Goal: Task Accomplishment & Management: Complete application form

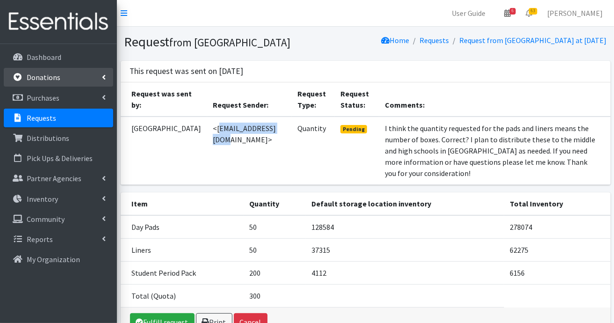
click at [53, 78] on p "Donations" at bounding box center [44, 76] width 34 height 9
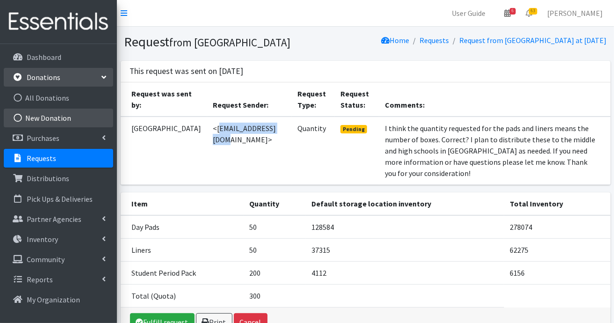
click at [64, 117] on link "New Donation" at bounding box center [58, 117] width 109 height 19
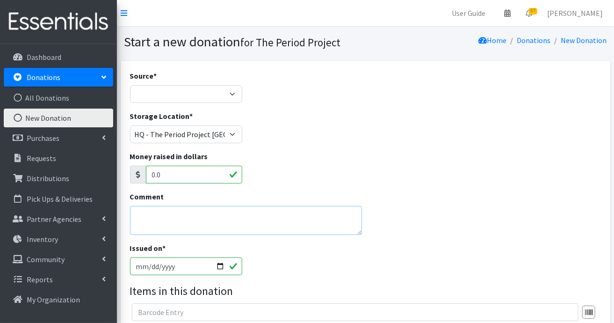
click at [222, 215] on textarea "Comment" at bounding box center [246, 220] width 232 height 29
type textarea "Rhino Donation"
click at [224, 264] on input "[DATE]" at bounding box center [186, 266] width 113 height 18
type input "[DATE]"
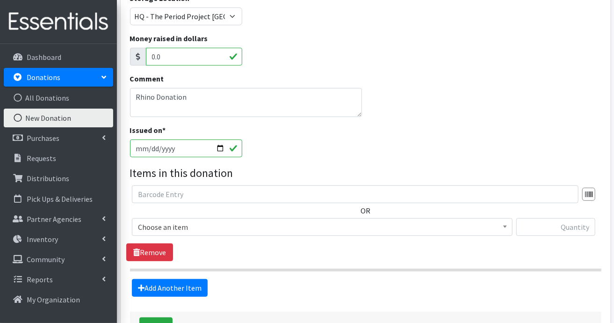
scroll to position [140, 0]
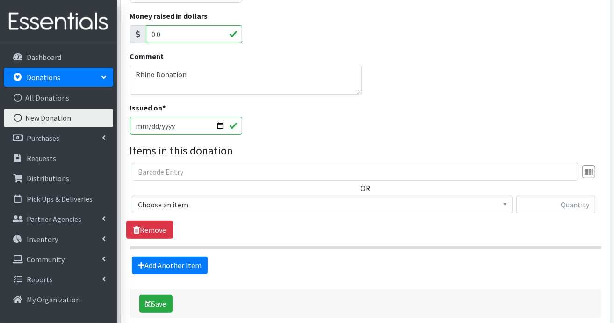
click at [507, 205] on span at bounding box center [504, 203] width 9 height 14
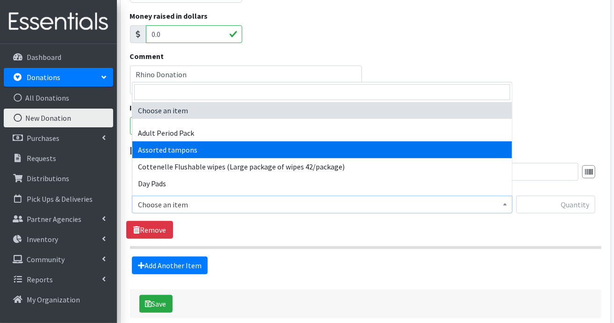
select select "14370"
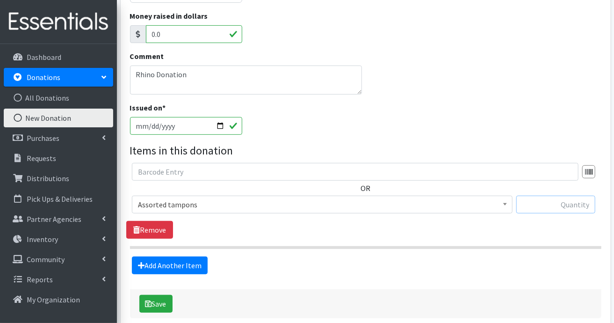
click at [553, 203] on input "text" at bounding box center [555, 204] width 79 height 18
type input "1076"
click at [198, 263] on link "Add Another Item" at bounding box center [170, 265] width 76 height 18
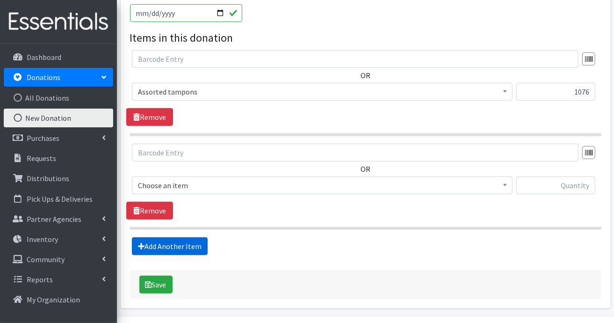
scroll to position [279, 0]
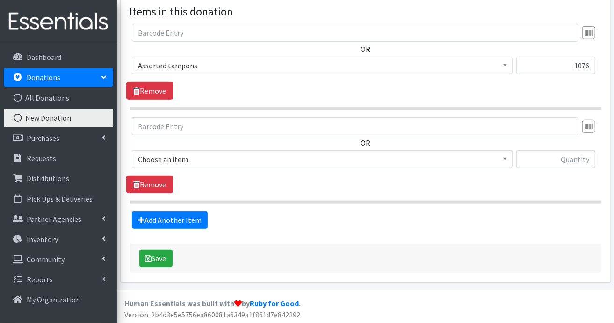
click at [499, 155] on span "Choose an item" at bounding box center [322, 158] width 368 height 13
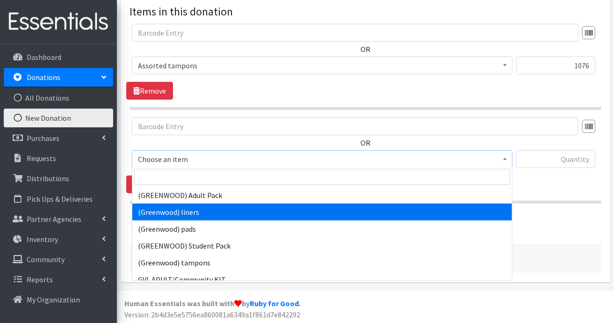
scroll to position [47, 0]
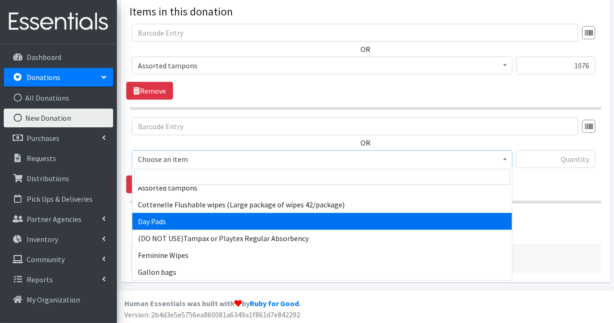
select select "7759"
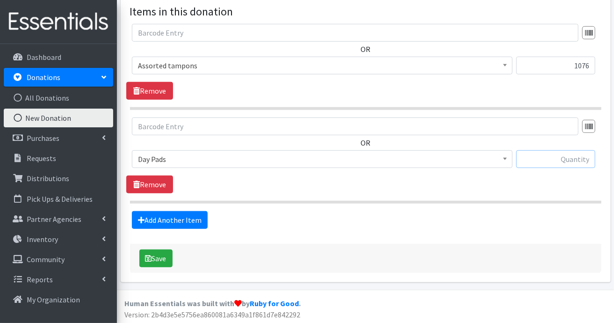
click at [570, 154] on input "text" at bounding box center [555, 159] width 79 height 18
type input "726"
click at [151, 216] on link "Add Another Item" at bounding box center [170, 220] width 76 height 18
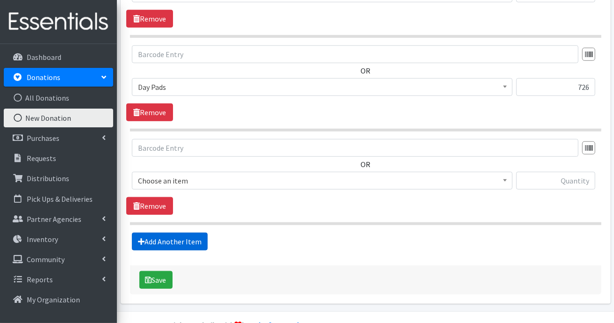
scroll to position [373, 0]
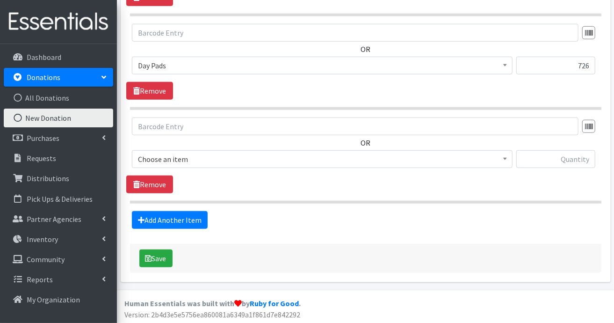
click at [506, 156] on span at bounding box center [504, 158] width 9 height 14
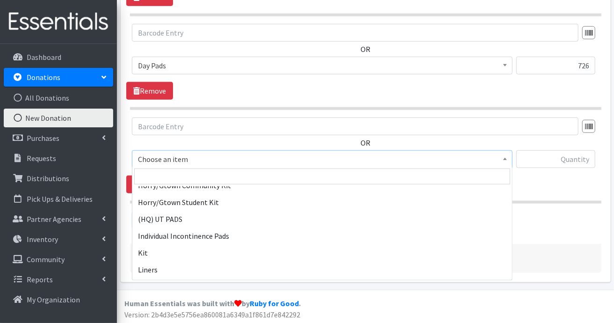
scroll to position [505, 0]
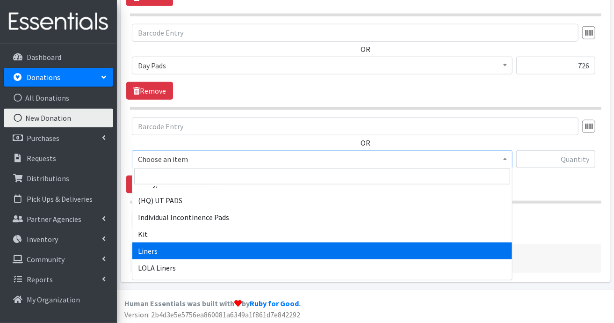
select select "7758"
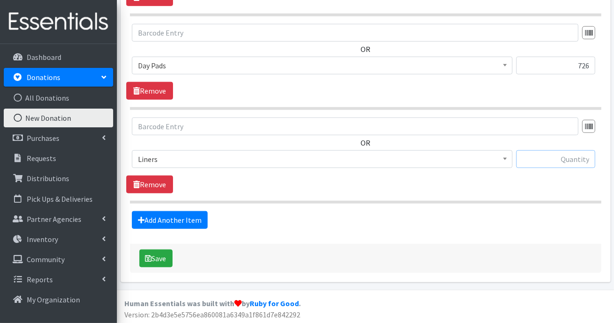
click at [565, 155] on input "text" at bounding box center [555, 159] width 79 height 18
type input "270"
click at [199, 219] on link "Add Another Item" at bounding box center [170, 220] width 76 height 18
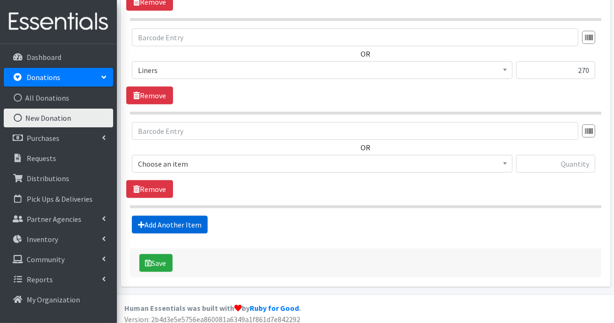
scroll to position [465, 0]
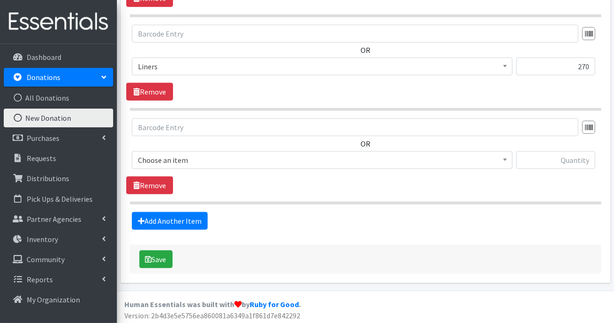
click at [506, 159] on b at bounding box center [505, 160] width 4 height 2
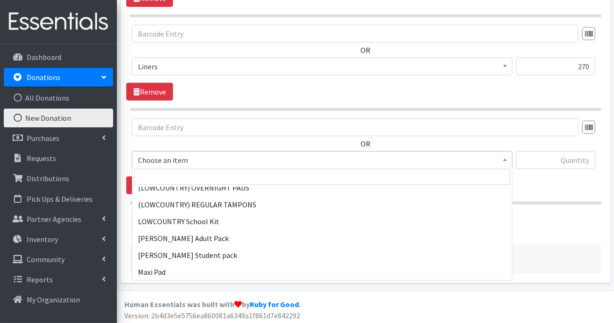
scroll to position [655, 0]
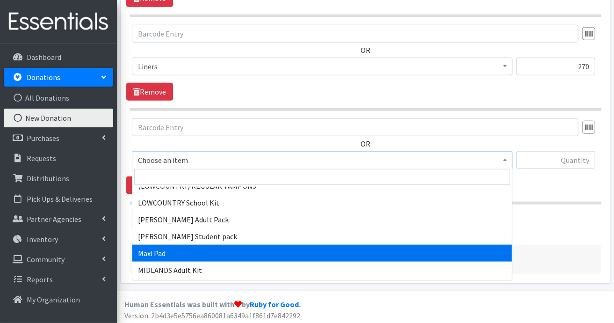
select select "11144"
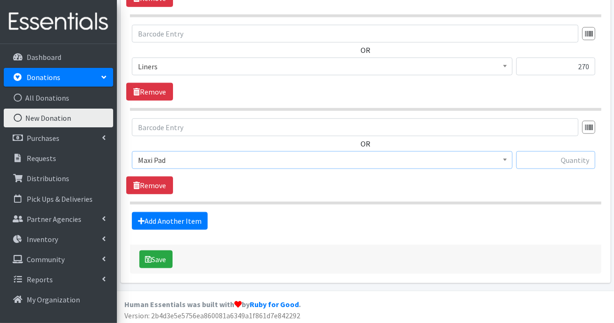
click at [568, 159] on input "text" at bounding box center [555, 160] width 79 height 18
type input "572"
click at [188, 217] on link "Add Another Item" at bounding box center [170, 221] width 76 height 18
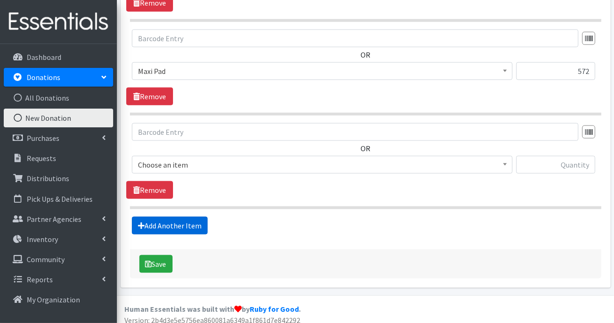
scroll to position [558, 0]
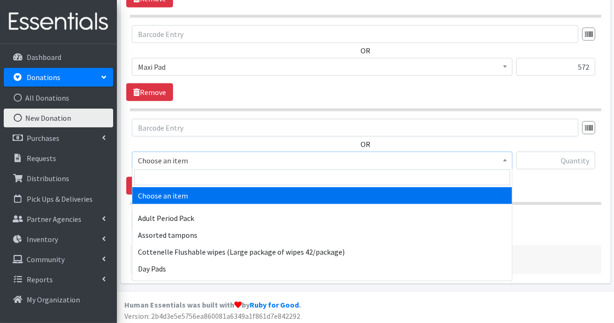
click at [506, 159] on b at bounding box center [505, 160] width 4 height 2
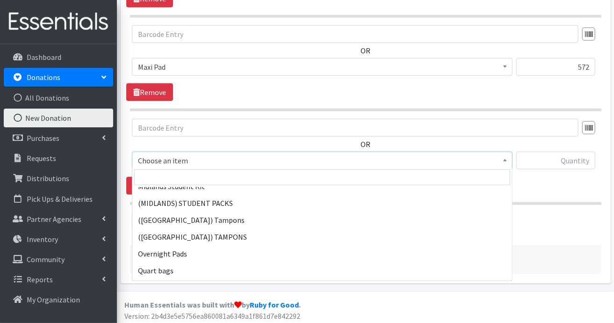
scroll to position [842, 0]
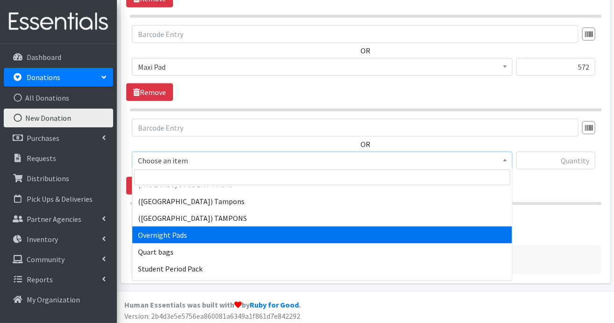
select select "7593"
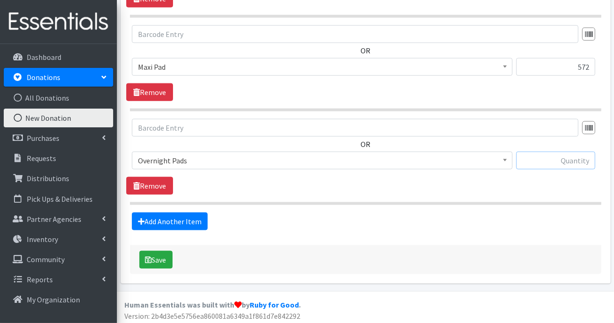
click at [541, 157] on input "text" at bounding box center [555, 161] width 79 height 18
click at [593, 160] on input "613" at bounding box center [555, 161] width 79 height 18
type input "6"
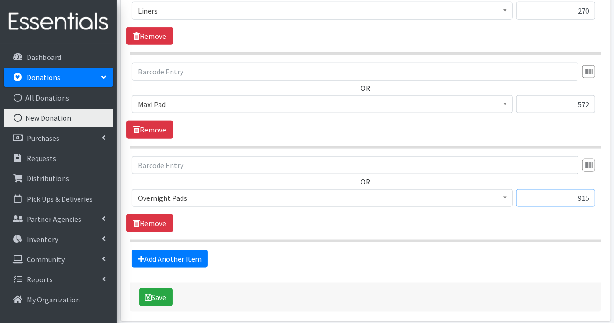
scroll to position [558, 0]
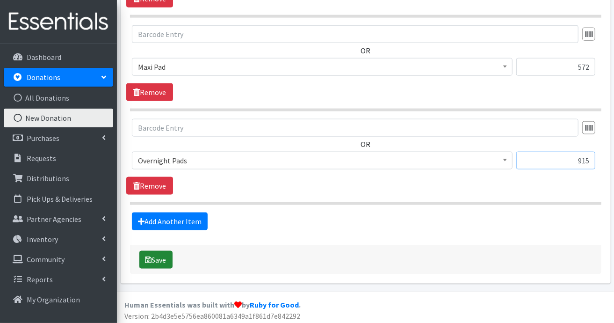
type input "915"
click at [156, 257] on button "Save" at bounding box center [155, 260] width 33 height 18
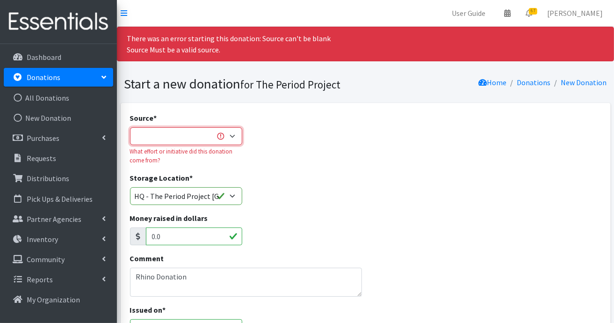
click at [232, 140] on select "Product Drive Manufacturer Donation Site Misc. Donation" at bounding box center [186, 136] width 113 height 18
select select "Misc. Donation"
click at [130, 127] on select "Product Drive Manufacturer Donation Site Misc. Donation" at bounding box center [186, 136] width 113 height 18
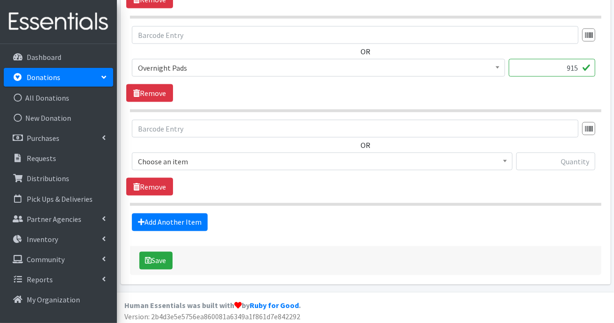
scroll to position [713, 0]
click at [155, 256] on button "Save" at bounding box center [155, 260] width 33 height 18
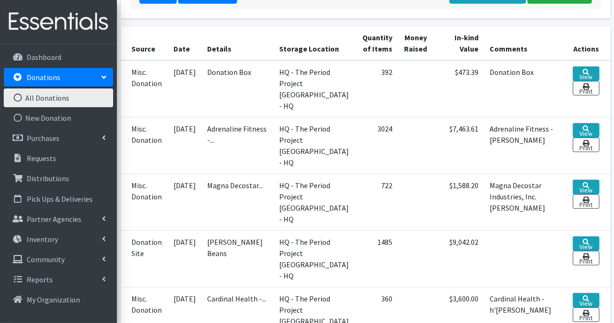
scroll to position [140, 0]
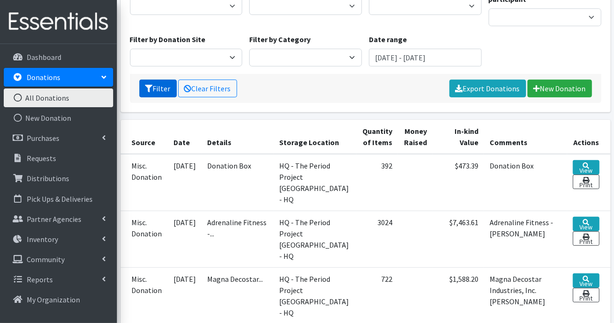
click at [152, 85] on icon "submit" at bounding box center [148, 88] width 7 height 7
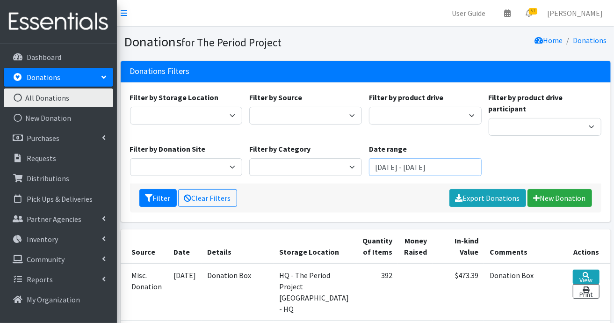
click at [401, 158] on input "[DATE] - [DATE]" at bounding box center [425, 167] width 113 height 18
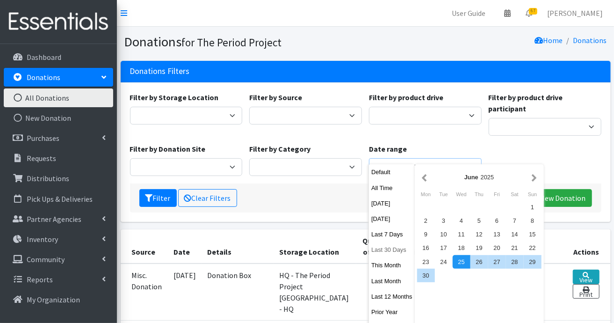
scroll to position [94, 0]
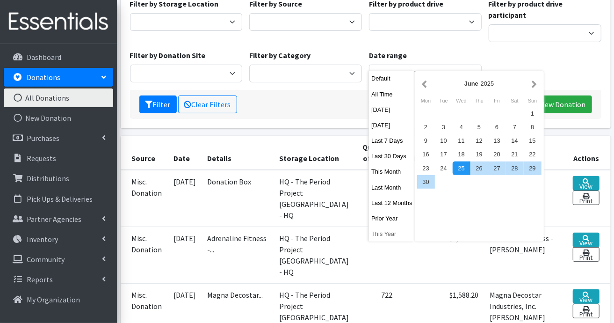
click at [379, 234] on button "This Year" at bounding box center [392, 234] width 46 height 14
type input "January 1, 2025 - December 31, 2025"
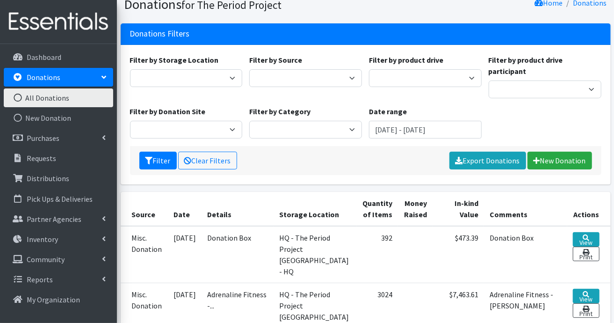
scroll to position [0, 0]
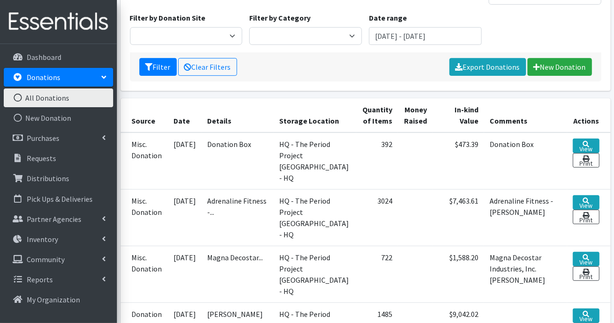
scroll to position [94, 0]
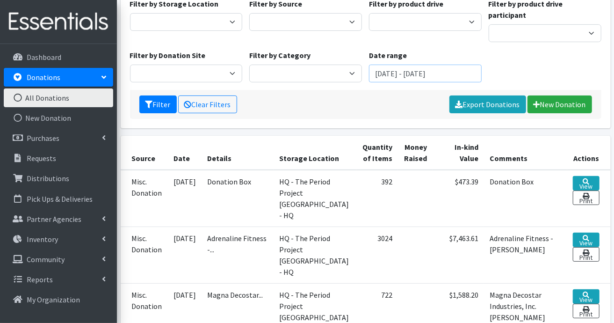
click at [453, 65] on input "[DATE] - [DATE]" at bounding box center [425, 74] width 113 height 18
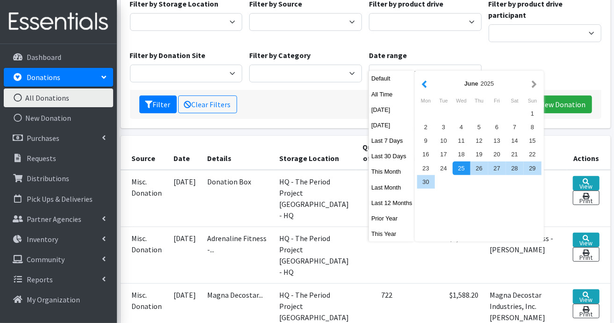
click at [421, 87] on button "button" at bounding box center [424, 84] width 10 height 12
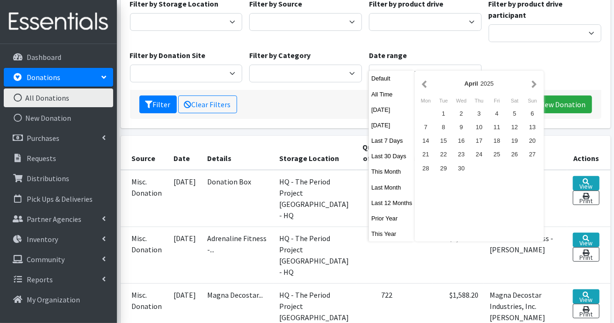
click at [528, 86] on div "April 2025" at bounding box center [479, 83] width 100 height 9
click at [532, 84] on button "button" at bounding box center [534, 84] width 10 height 12
click at [552, 54] on div "Filter by Storage Location HQ - The Period Project Greenville - HQ Filter by So…" at bounding box center [365, 44] width 478 height 92
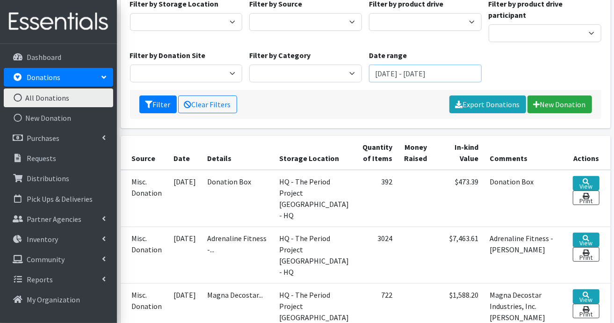
click at [418, 65] on input "[DATE] - [DATE]" at bounding box center [425, 74] width 113 height 18
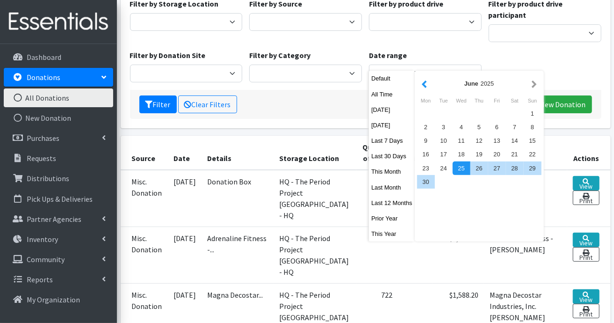
click at [425, 84] on button "button" at bounding box center [424, 84] width 10 height 12
click at [468, 202] on div "May 2025 Mon Tue Wed Thu Fri Sat Sun 1 2 3 4 5 6 7 8 9 10 11 12 13 14 15 16 17 …" at bounding box center [479, 156] width 129 height 171
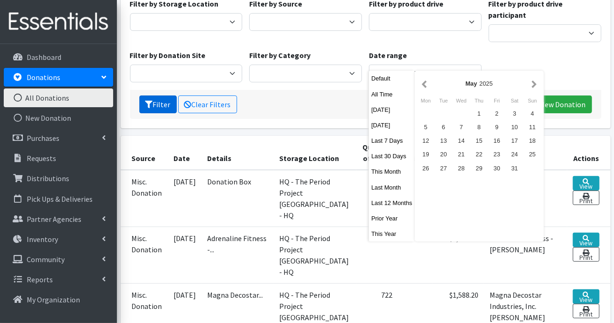
click at [162, 96] on button "Filter" at bounding box center [157, 104] width 37 height 18
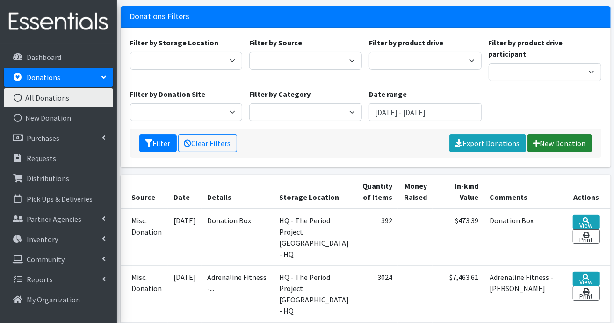
scroll to position [59, 0]
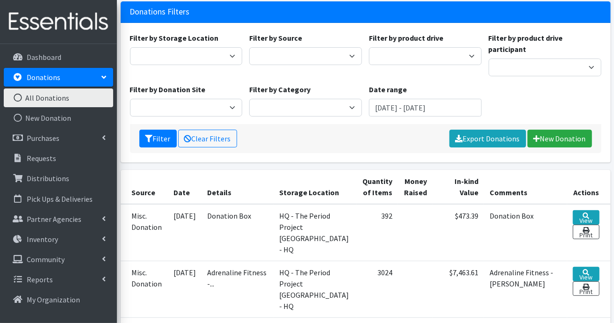
click at [534, 84] on div "Filter by Storage Location HQ - The Period Project Greenville - HQ Filter by So…" at bounding box center [365, 78] width 478 height 92
click at [40, 158] on p "Requests" at bounding box center [41, 157] width 29 height 9
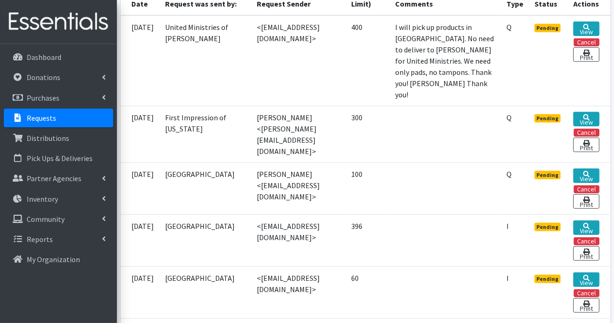
scroll to position [234, 0]
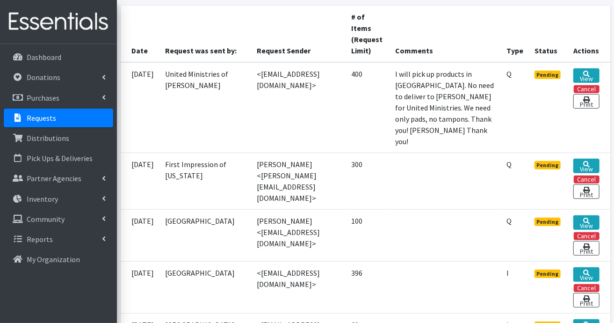
click at [37, 121] on p "Requests" at bounding box center [41, 117] width 29 height 9
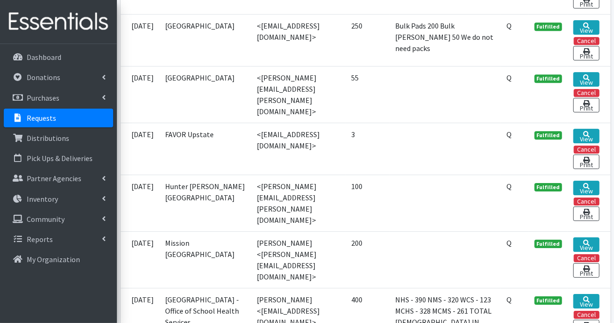
scroll to position [1496, 0]
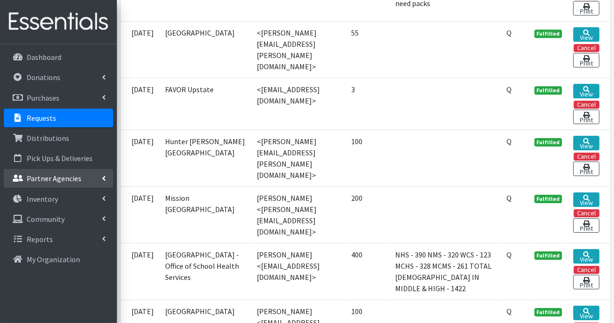
click at [79, 174] on link "Partner Agencies" at bounding box center [58, 178] width 109 height 19
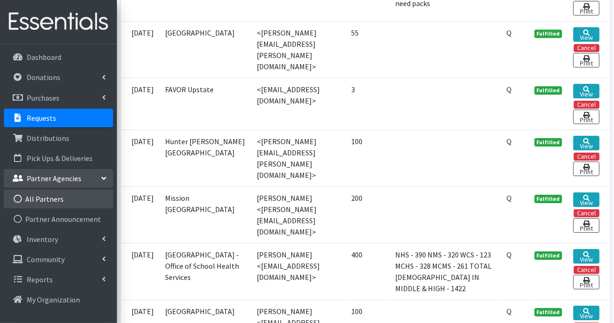
click at [57, 199] on link "All Partners" at bounding box center [58, 198] width 109 height 19
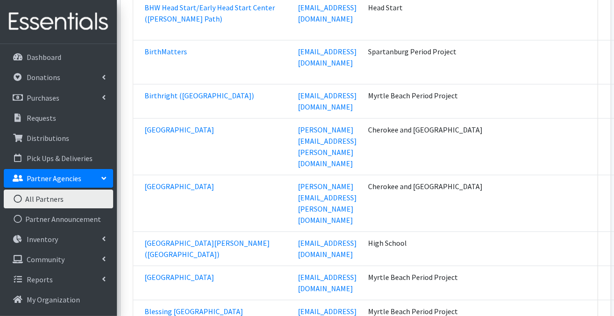
scroll to position [2993, 0]
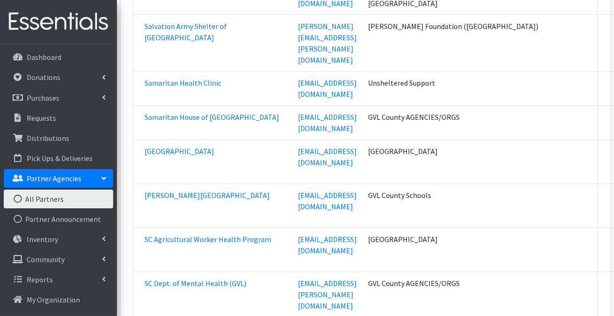
scroll to position [27676, 0]
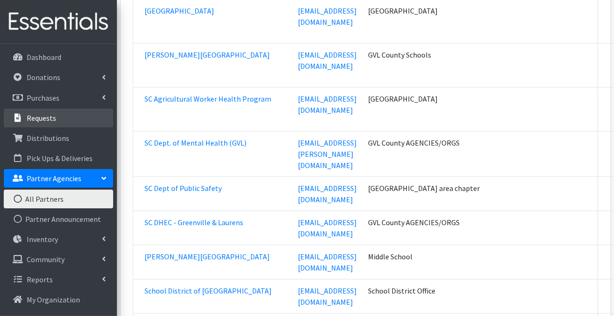
click at [36, 112] on link "Requests" at bounding box center [58, 117] width 109 height 19
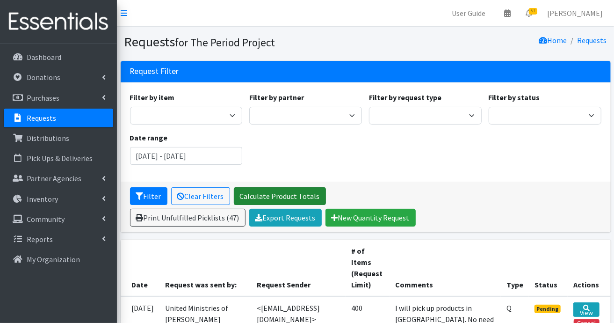
scroll to position [94, 0]
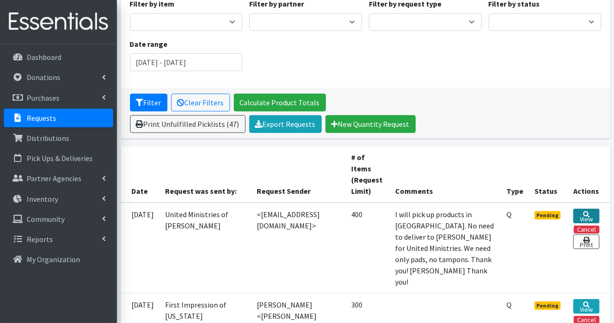
click at [586, 217] on link "View" at bounding box center [586, 216] width 26 height 14
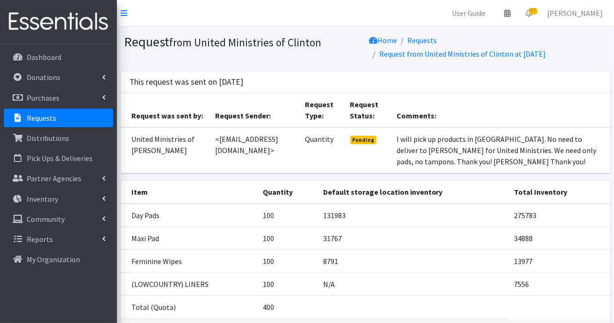
scroll to position [65, 0]
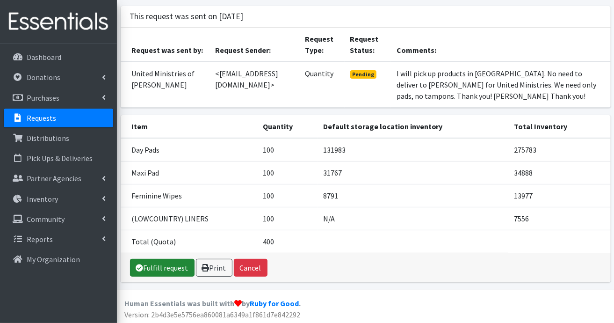
click at [170, 263] on link "Fulfill request" at bounding box center [162, 268] width 65 height 18
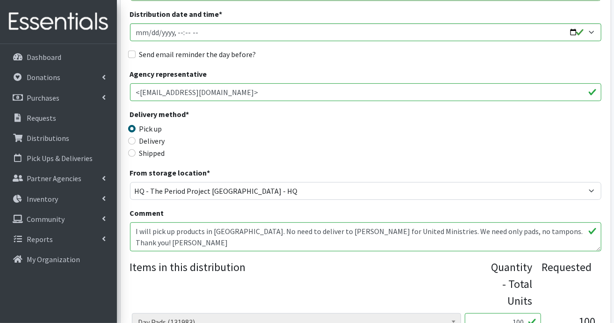
scroll to position [11, 0]
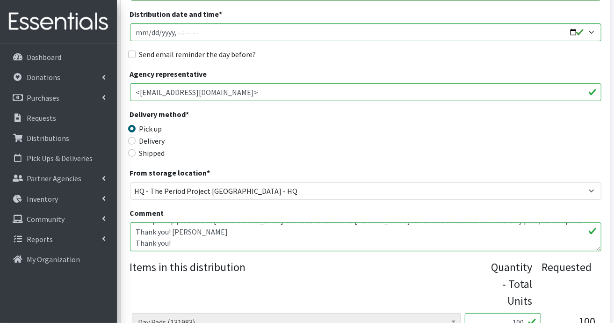
click at [407, 289] on legend "Items in this distribution" at bounding box center [310, 282] width 361 height 47
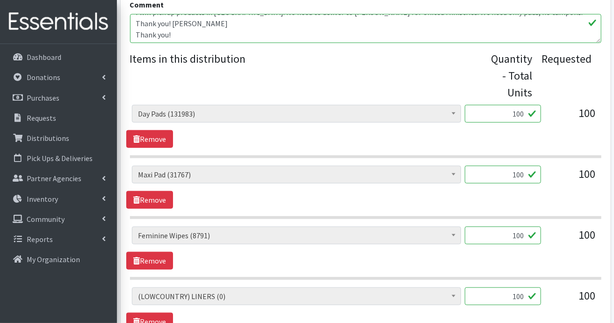
scroll to position [374, 0]
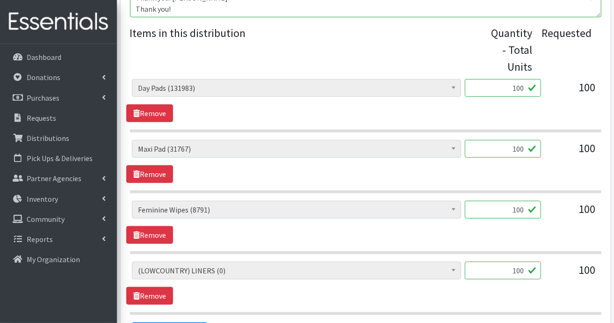
click at [527, 89] on input "100" at bounding box center [503, 88] width 76 height 18
type input "1"
type input "138"
click at [532, 147] on input "100" at bounding box center [503, 149] width 76 height 18
type input "1"
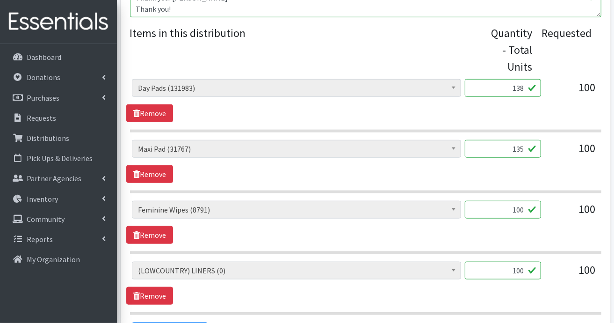
type input "135"
click at [527, 204] on input "100" at bounding box center [503, 210] width 76 height 18
click at [527, 272] on input "100" at bounding box center [503, 270] width 76 height 18
click at [165, 290] on link "Remove" at bounding box center [149, 296] width 47 height 18
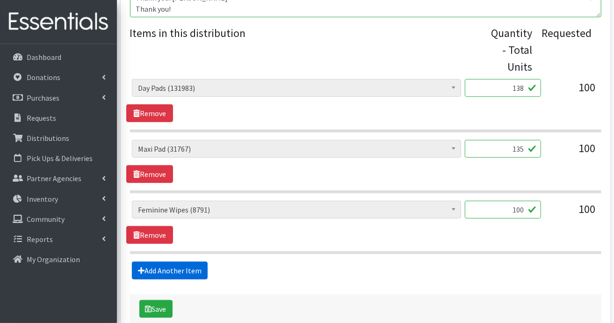
click at [196, 269] on link "Add Another Item" at bounding box center [170, 270] width 76 height 18
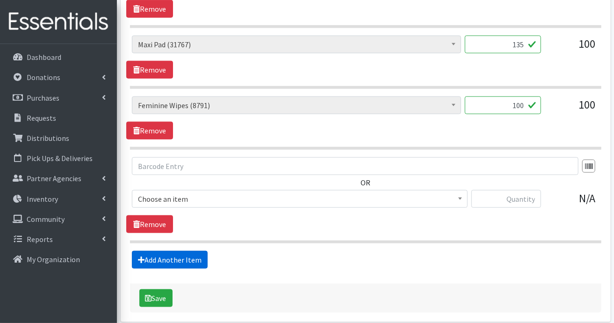
scroll to position [517, 0]
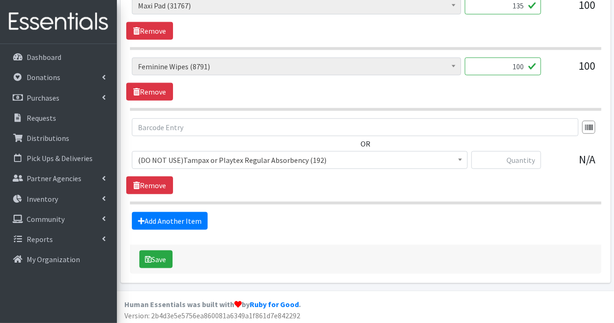
click at [460, 156] on span at bounding box center [459, 159] width 9 height 14
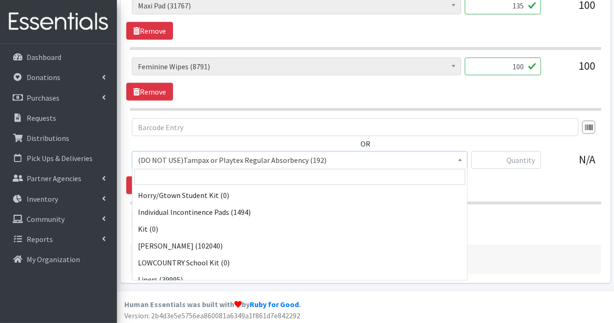
scroll to position [692, 0]
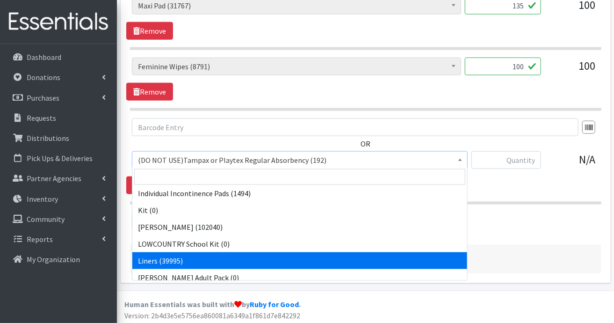
select select "7758"
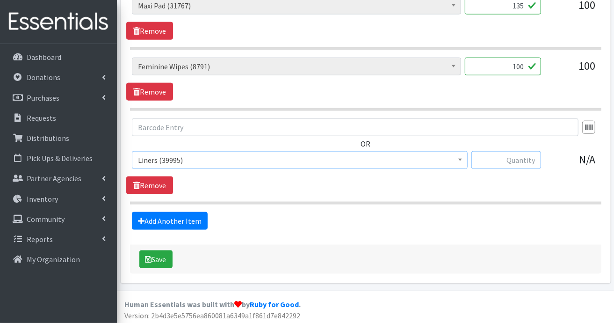
click at [525, 158] on input "text" at bounding box center [506, 160] width 70 height 18
type input "108"
click at [155, 255] on button "Save" at bounding box center [155, 259] width 33 height 18
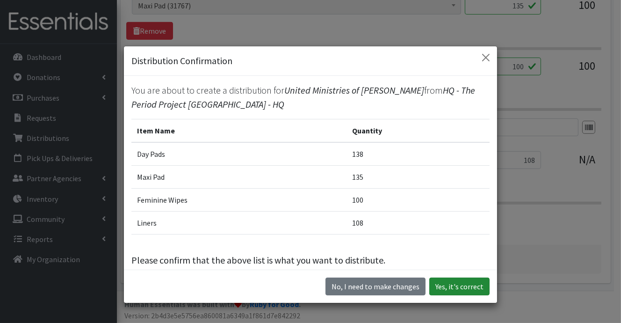
click at [447, 286] on button "Yes, it's correct" at bounding box center [459, 286] width 60 height 18
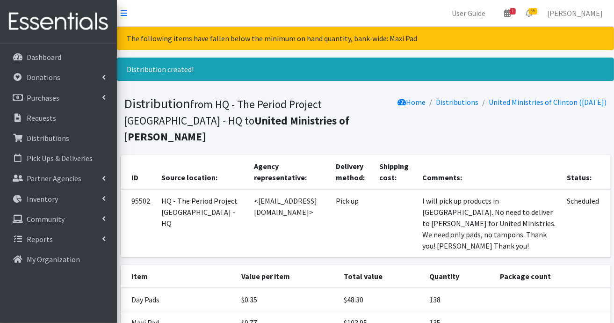
scroll to position [94, 0]
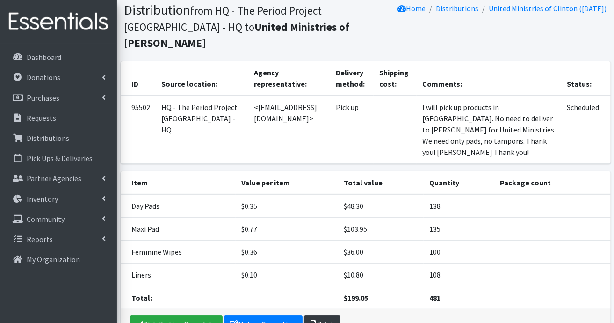
click at [327, 315] on link "Print" at bounding box center [322, 324] width 36 height 18
